Goal: Find specific page/section: Find specific page/section

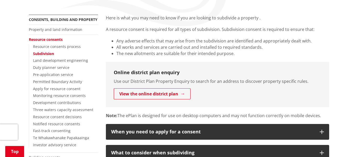
scroll to position [92, 0]
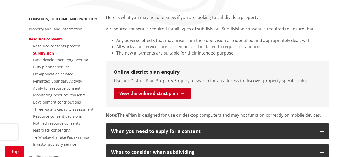
click at [165, 92] on link "View the online district plan" at bounding box center [152, 93] width 77 height 11
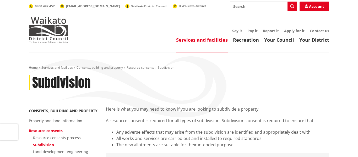
click at [243, 6] on input "Search" at bounding box center [263, 6] width 67 height 9
